Goal: Find specific page/section: Find specific page/section

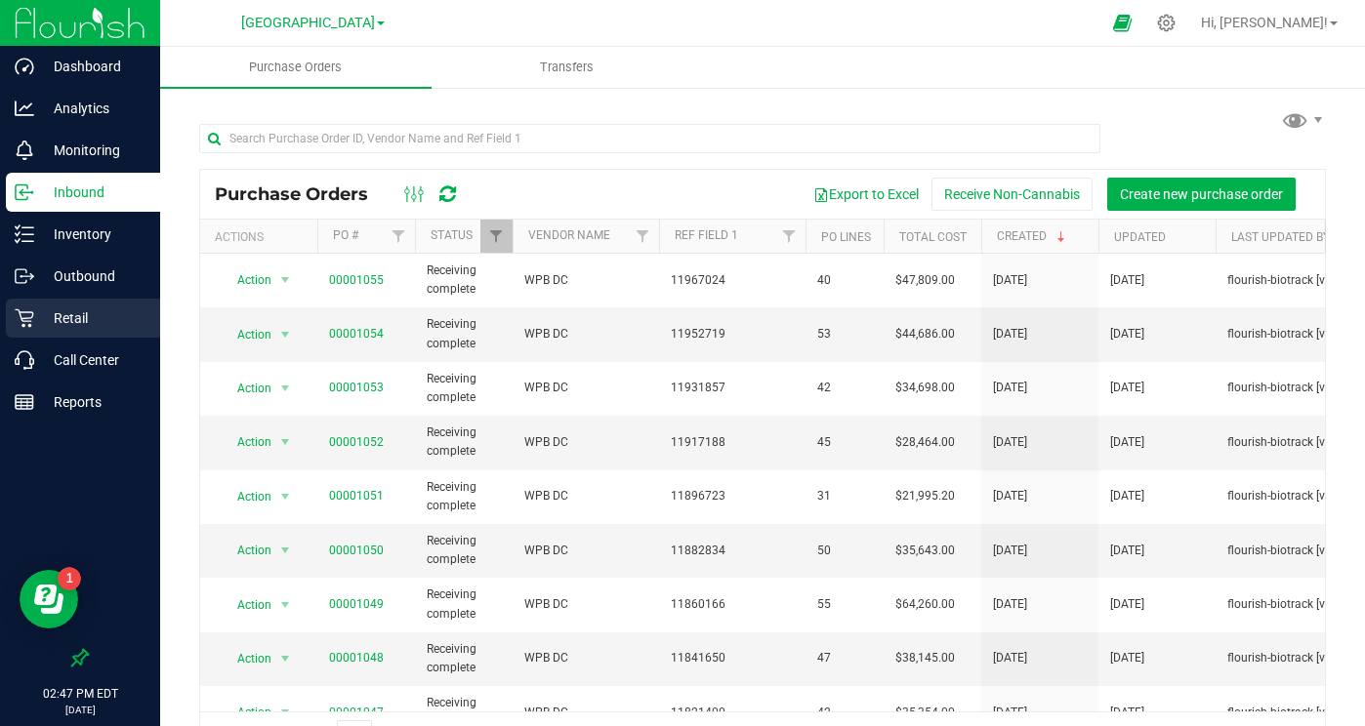
click at [85, 312] on p "Retail" at bounding box center [92, 318] width 117 height 23
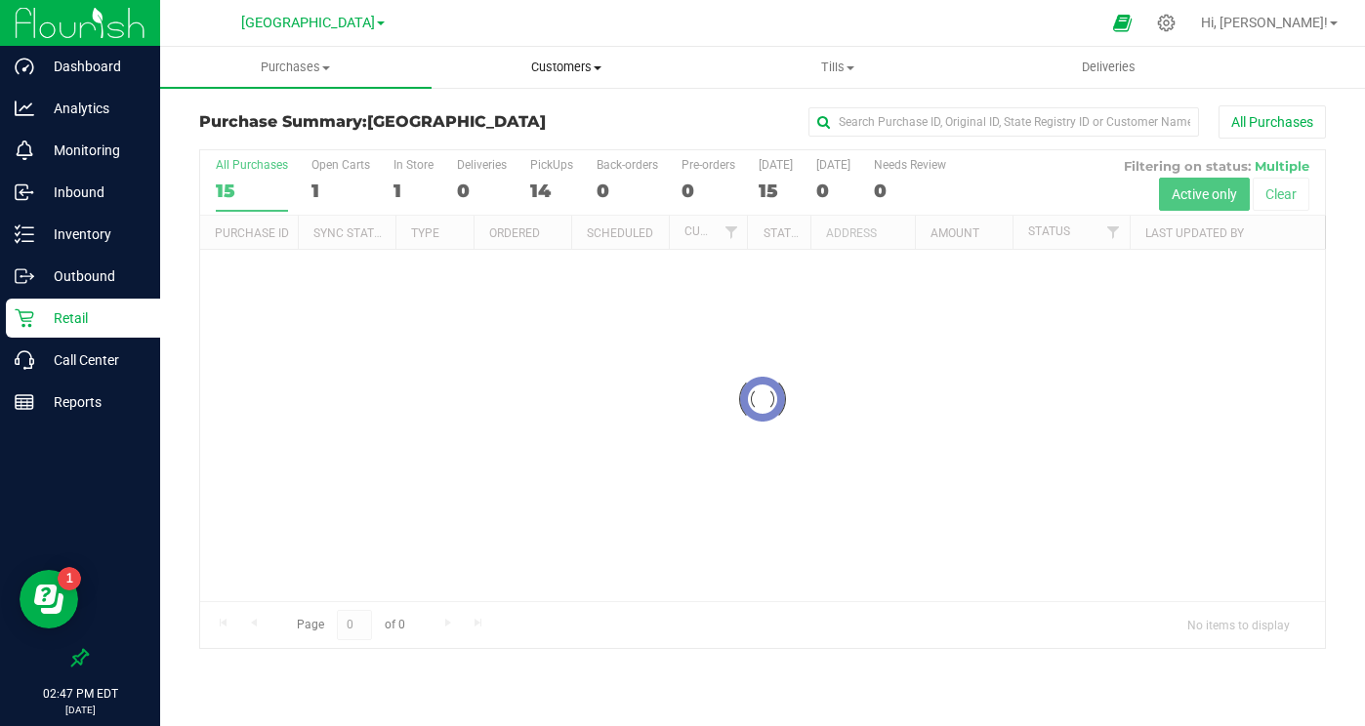
click at [574, 66] on span "Customers" at bounding box center [567, 68] width 269 height 18
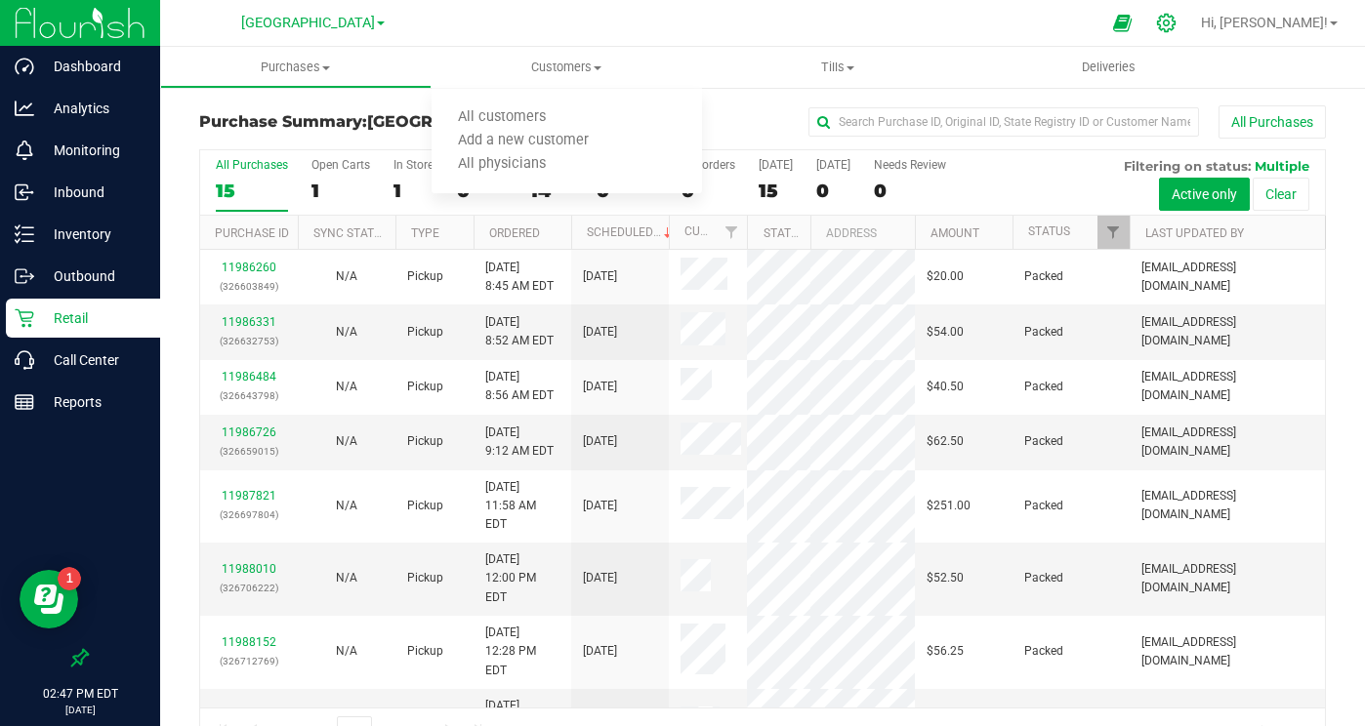
click at [1176, 25] on icon at bounding box center [1166, 23] width 21 height 21
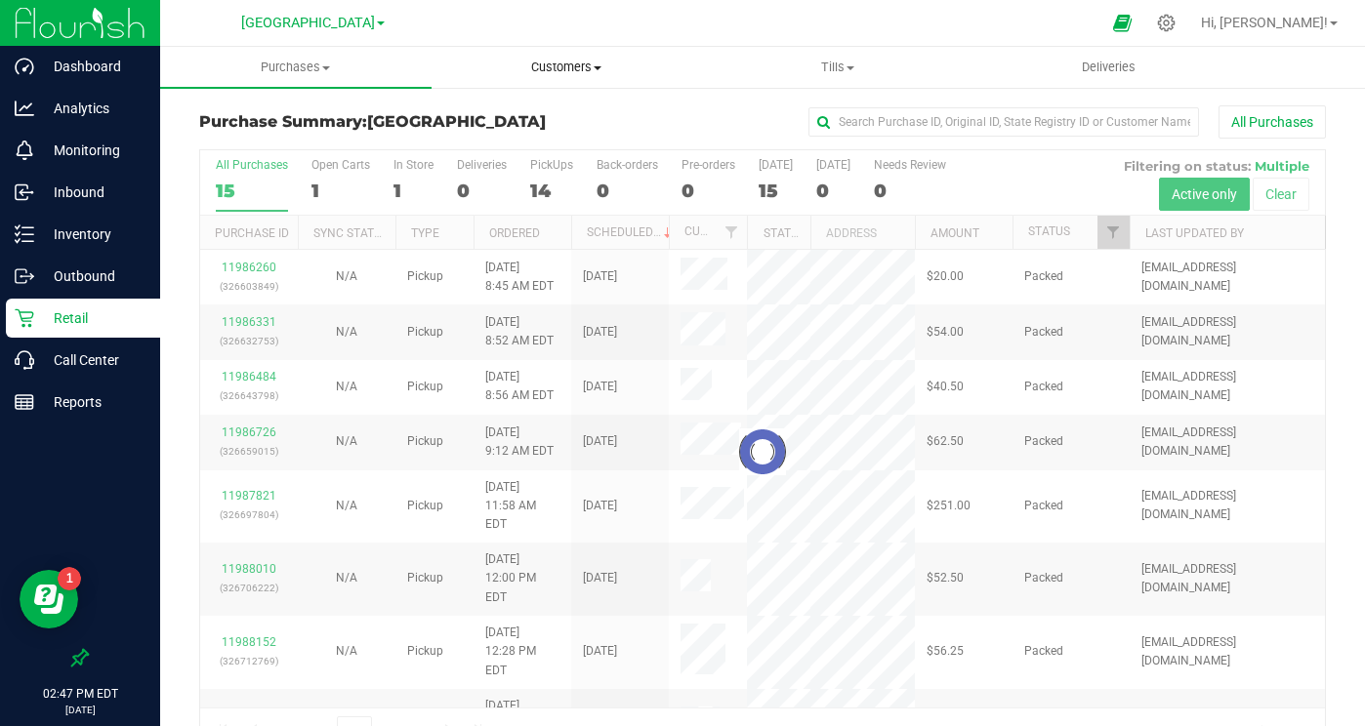
click at [602, 70] on span "Customers" at bounding box center [567, 68] width 269 height 18
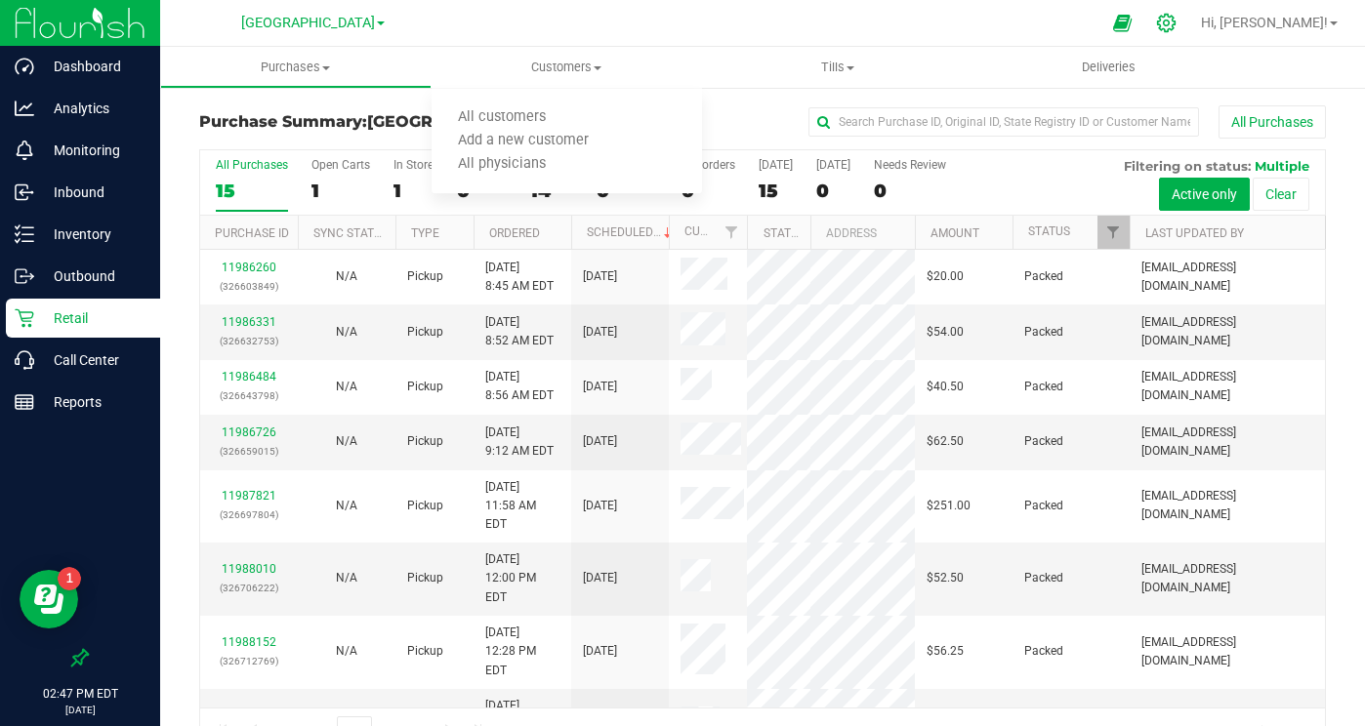
click at [1176, 19] on icon at bounding box center [1166, 23] width 21 height 21
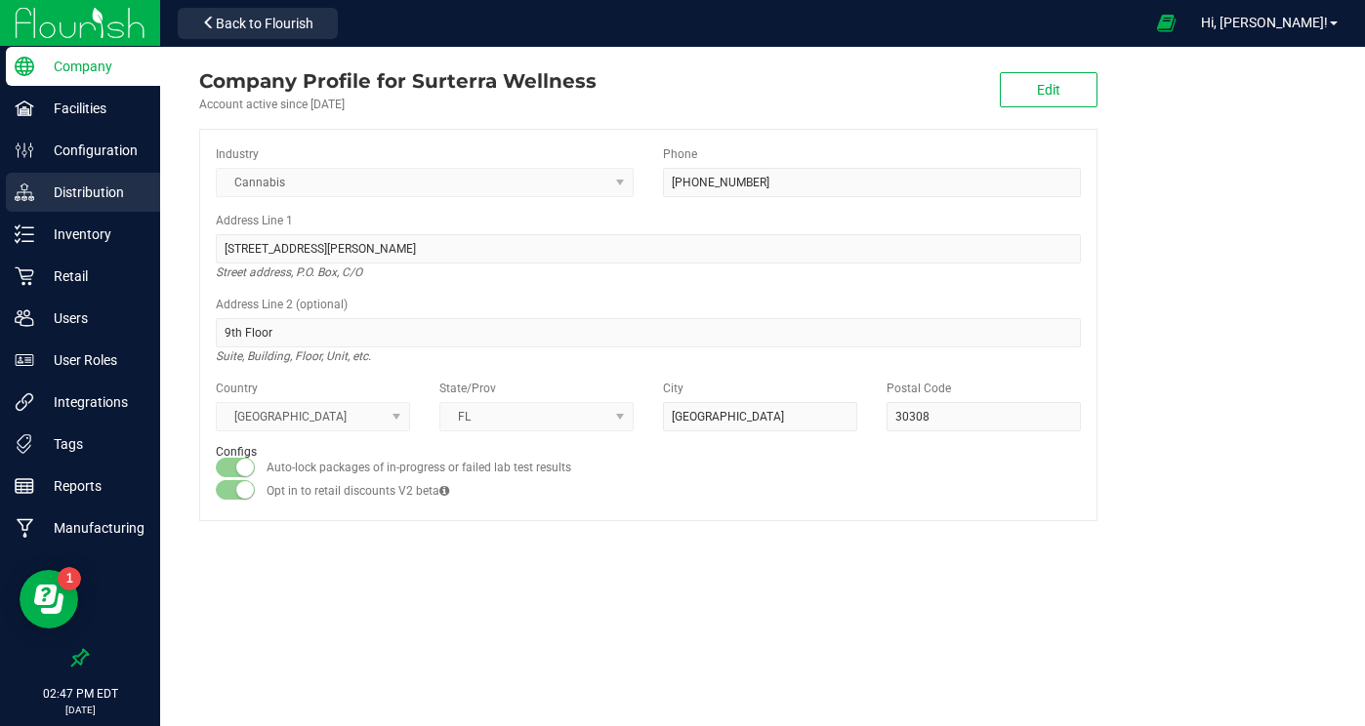
click at [78, 195] on p "Distribution" at bounding box center [92, 192] width 117 height 23
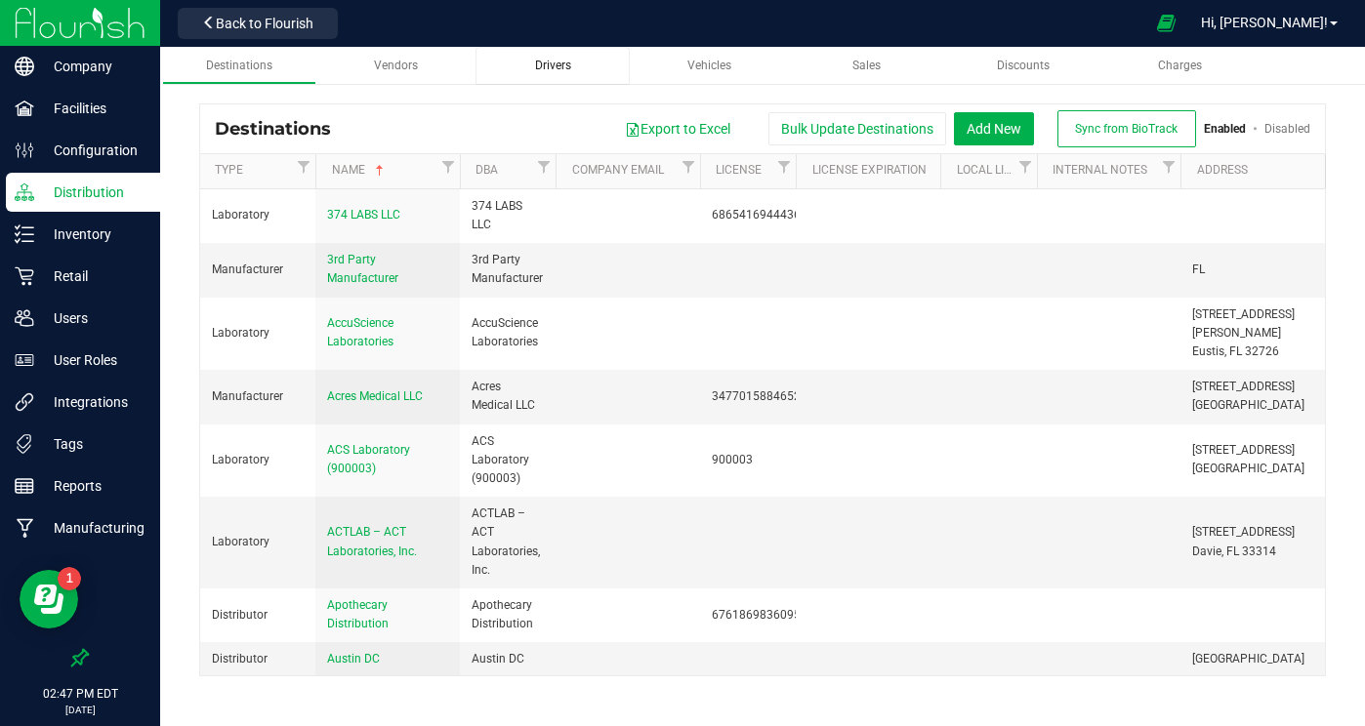
click at [562, 64] on span "Drivers" at bounding box center [553, 66] width 36 height 14
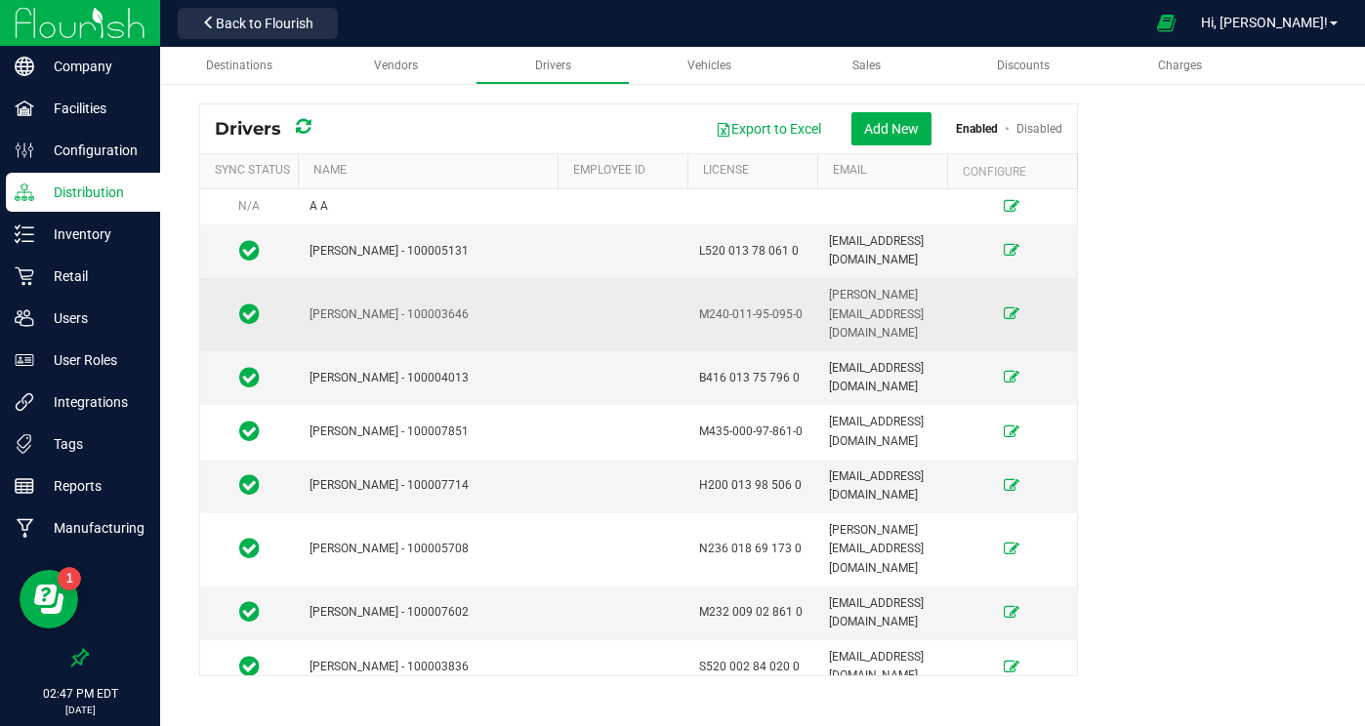
click at [1014, 308] on icon at bounding box center [1012, 314] width 16 height 12
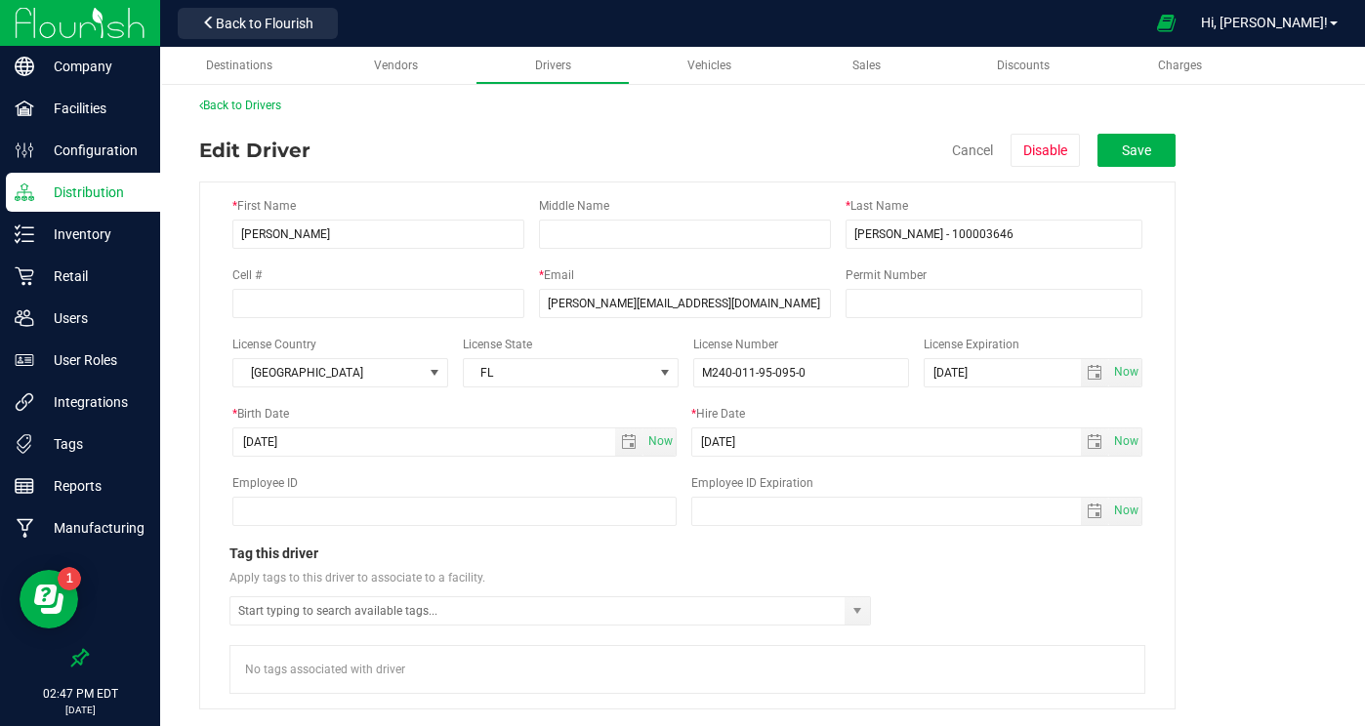
scroll to position [5, 0]
